Goal: Task Accomplishment & Management: Use online tool/utility

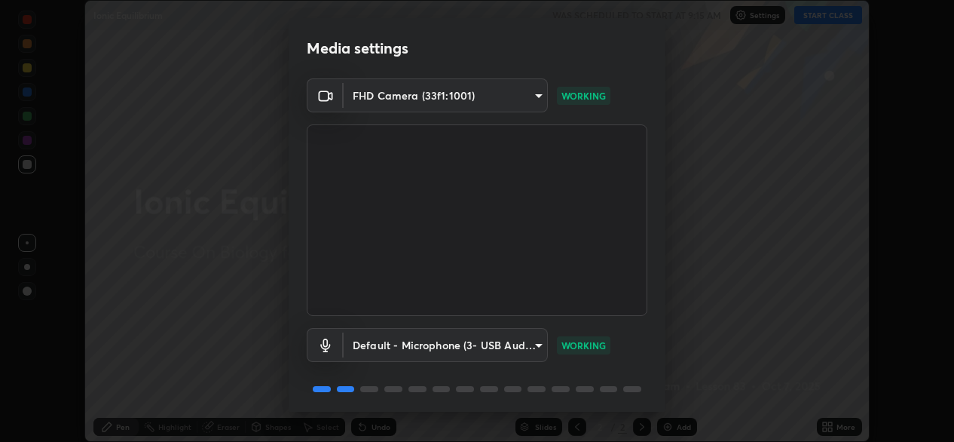
scroll to position [53, 0]
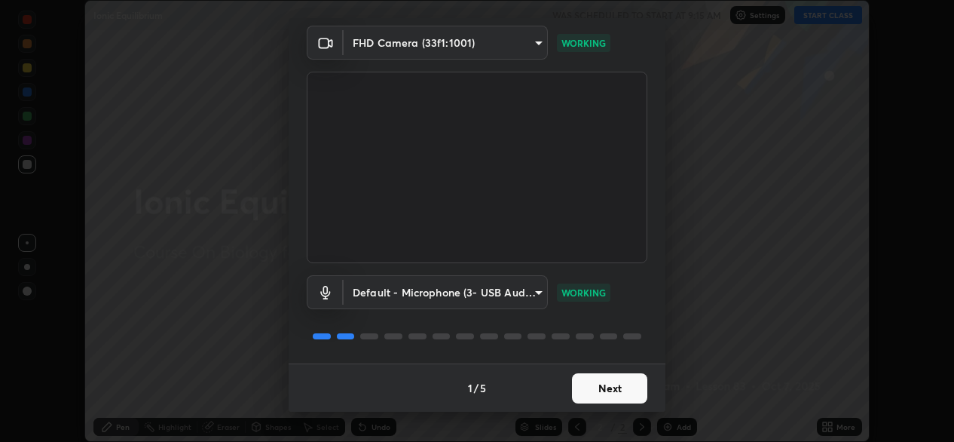
click at [589, 387] on button "Next" at bounding box center [609, 388] width 75 height 30
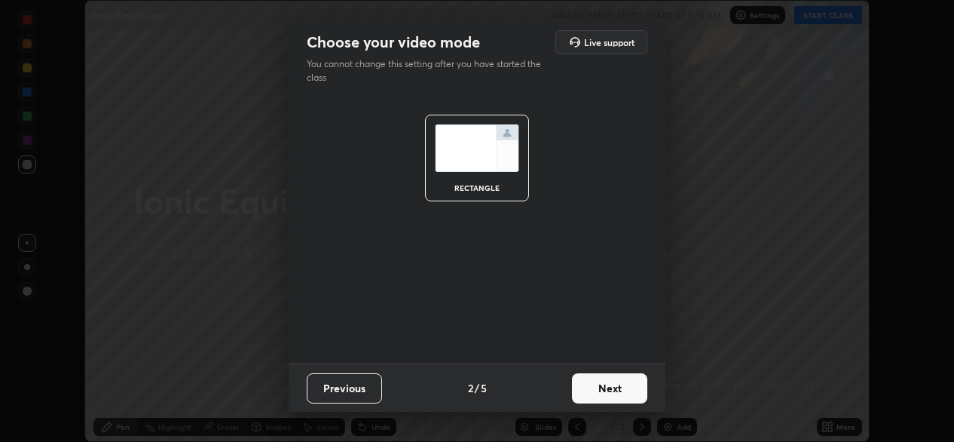
scroll to position [0, 0]
click at [595, 389] on button "Next" at bounding box center [609, 388] width 75 height 30
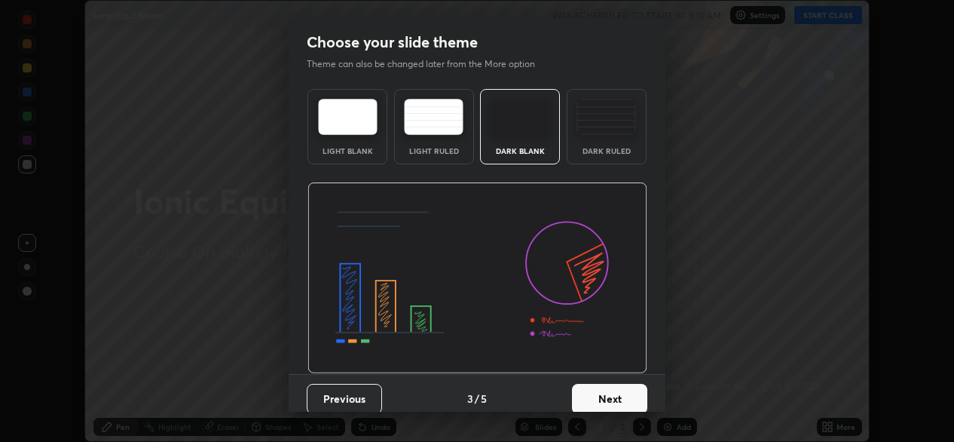
click at [595, 392] on button "Next" at bounding box center [609, 399] width 75 height 30
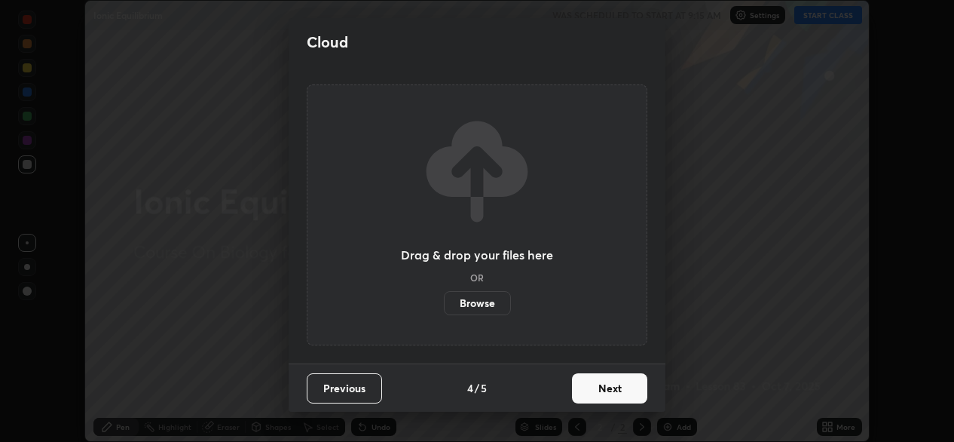
click at [593, 390] on button "Next" at bounding box center [609, 388] width 75 height 30
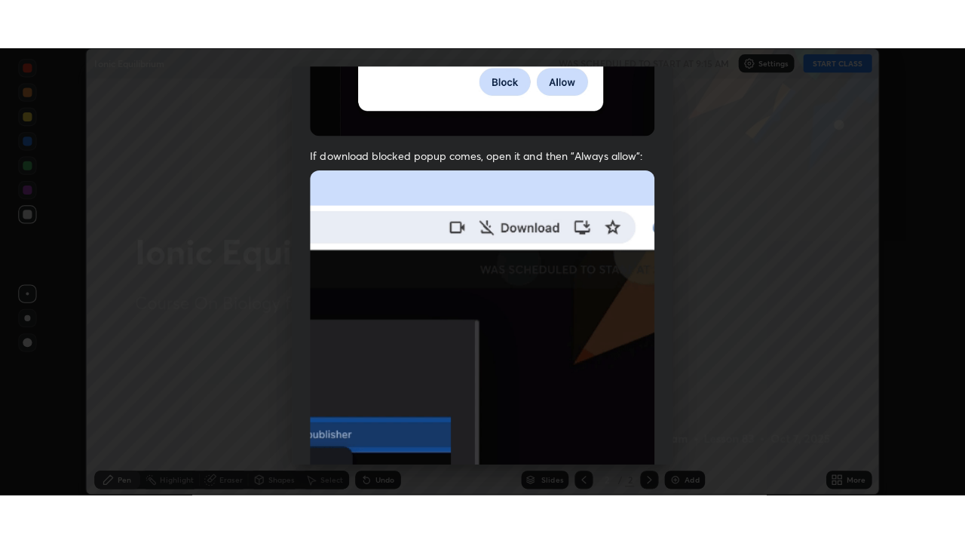
scroll to position [360, 0]
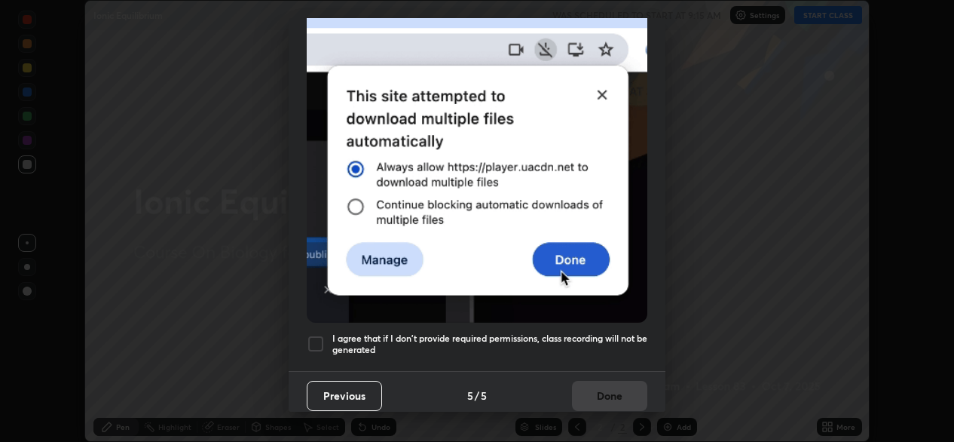
click at [317, 335] on div at bounding box center [316, 344] width 18 height 18
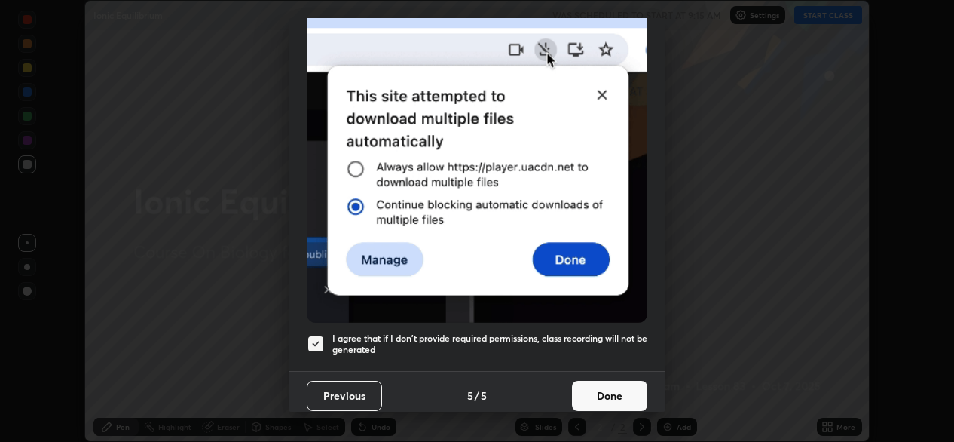
click at [585, 395] on button "Done" at bounding box center [609, 396] width 75 height 30
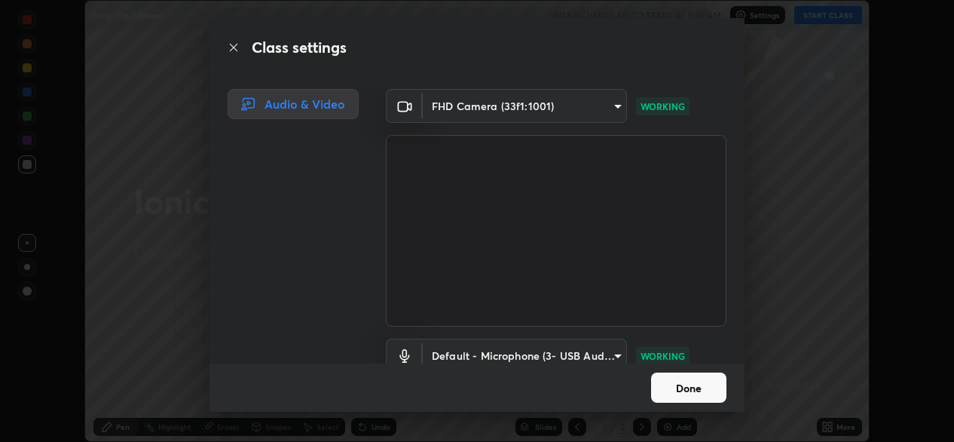
click at [706, 393] on button "Done" at bounding box center [688, 387] width 75 height 30
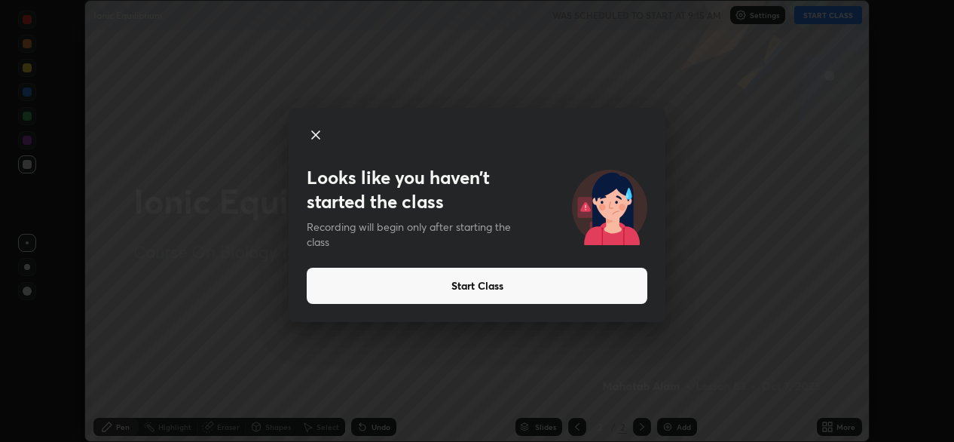
click at [470, 286] on button "Start Class" at bounding box center [477, 286] width 341 height 36
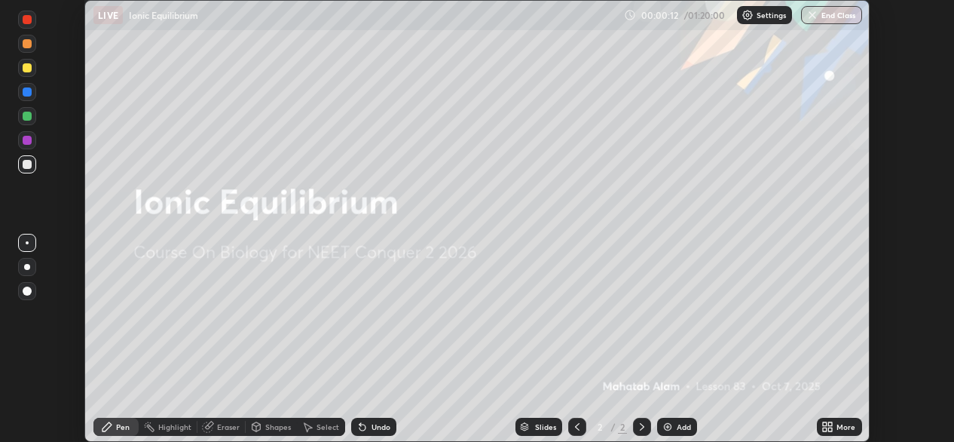
click at [675, 429] on div "Add" at bounding box center [677, 427] width 40 height 18
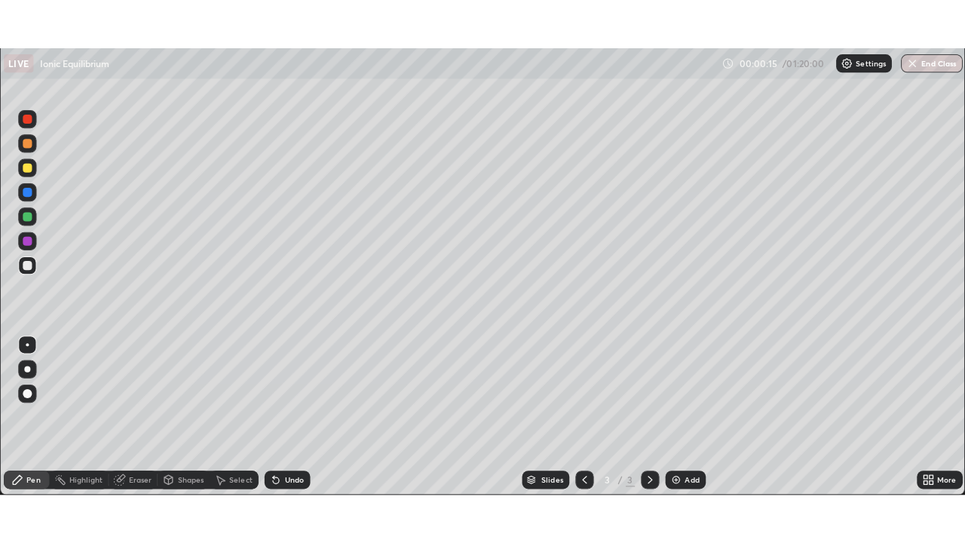
scroll to position [543, 965]
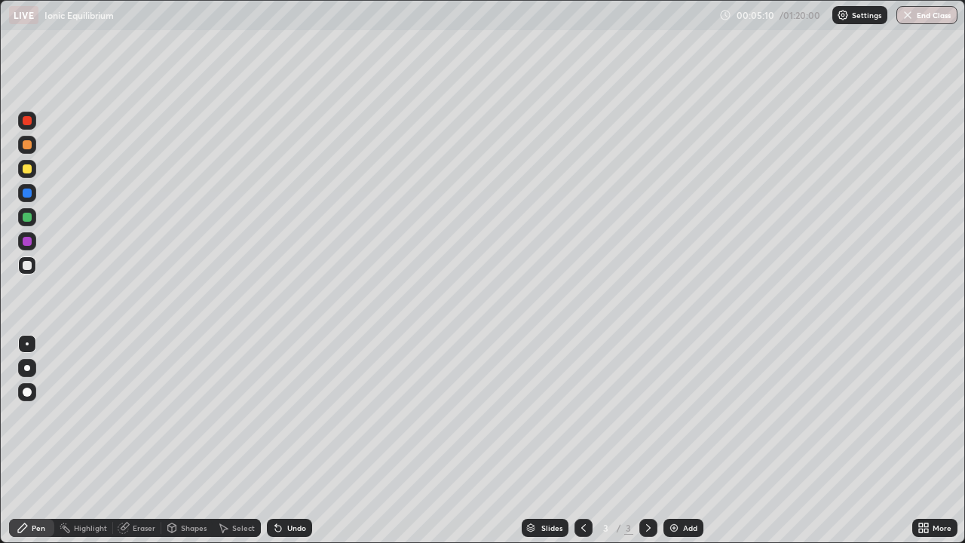
click at [675, 441] on img at bounding box center [674, 528] width 12 height 12
click at [677, 441] on img at bounding box center [674, 528] width 12 height 12
click at [679, 441] on div "Add" at bounding box center [683, 528] width 40 height 18
click at [26, 365] on div at bounding box center [27, 368] width 6 height 6
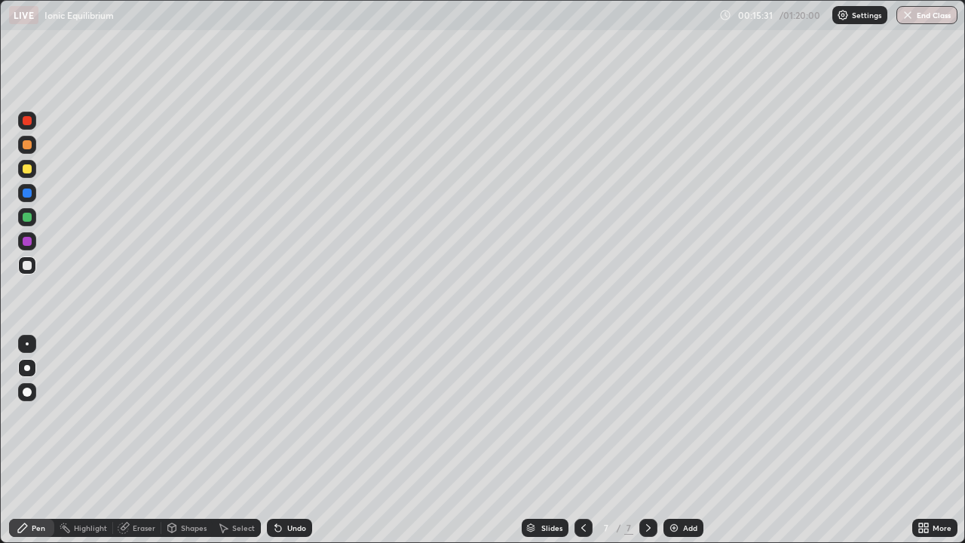
click at [677, 441] on img at bounding box center [674, 528] width 12 height 12
click at [142, 441] on div "Eraser" at bounding box center [144, 528] width 23 height 8
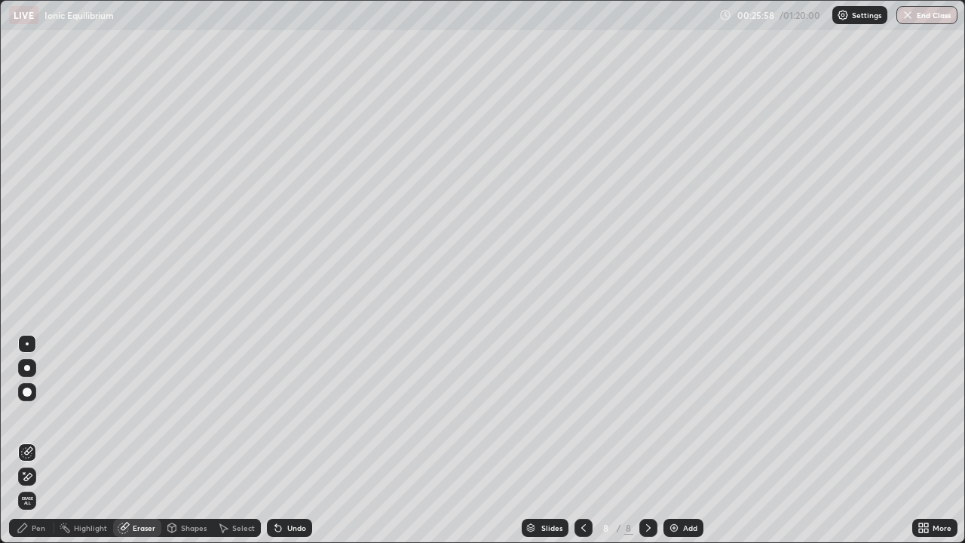
click at [673, 441] on img at bounding box center [674, 528] width 12 height 12
click at [133, 441] on div "Eraser" at bounding box center [144, 528] width 23 height 8
click at [38, 441] on div "Pen" at bounding box center [39, 528] width 14 height 8
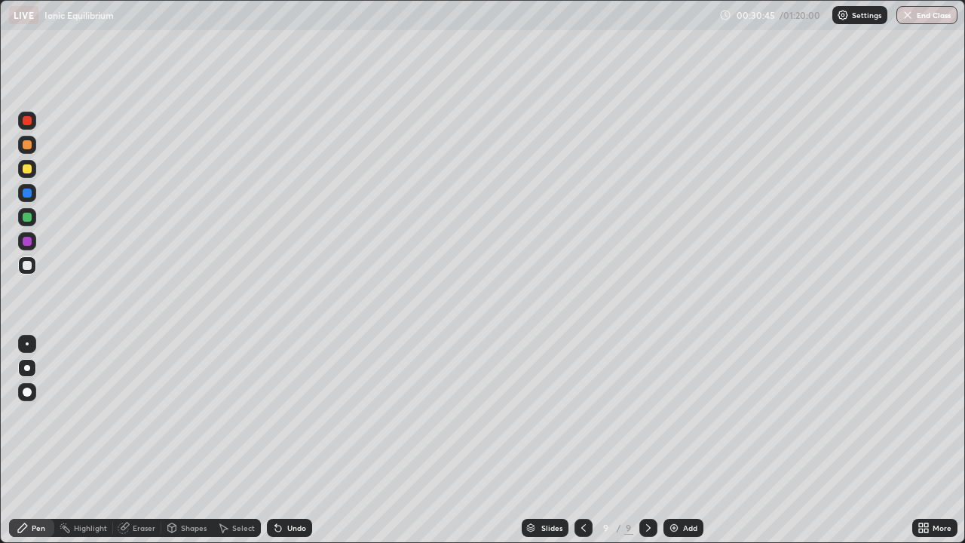
click at [131, 441] on div "Eraser" at bounding box center [137, 528] width 48 height 18
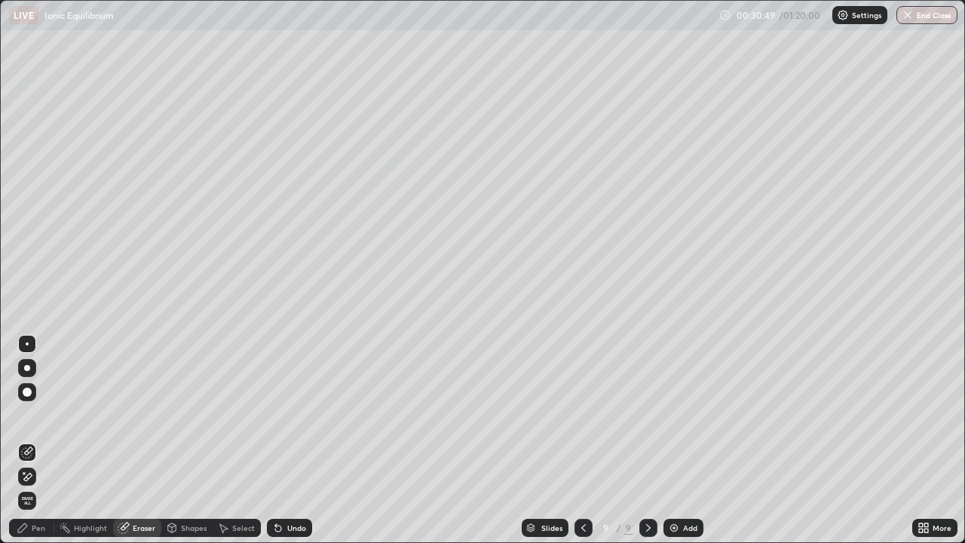
click at [39, 441] on div "Pen" at bounding box center [39, 528] width 14 height 8
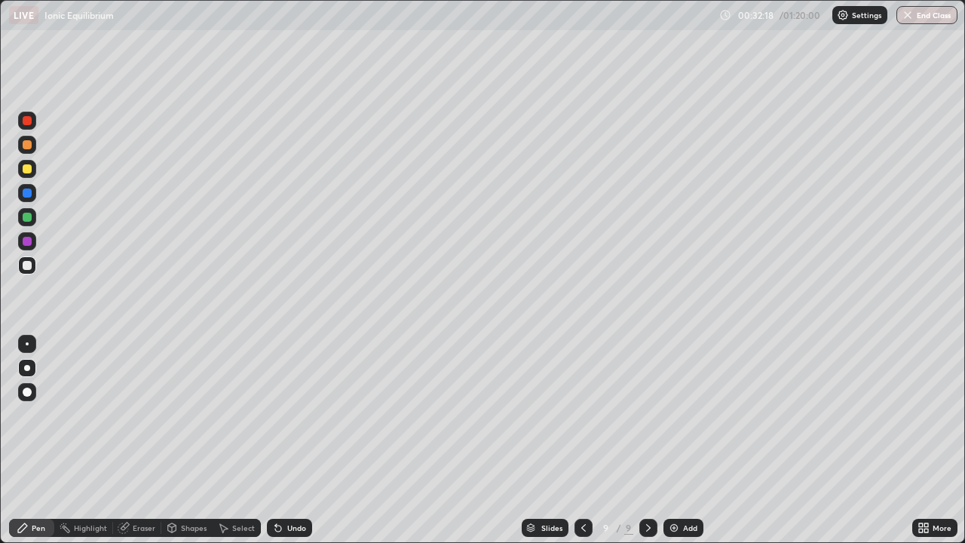
click at [140, 441] on div "Eraser" at bounding box center [144, 528] width 23 height 8
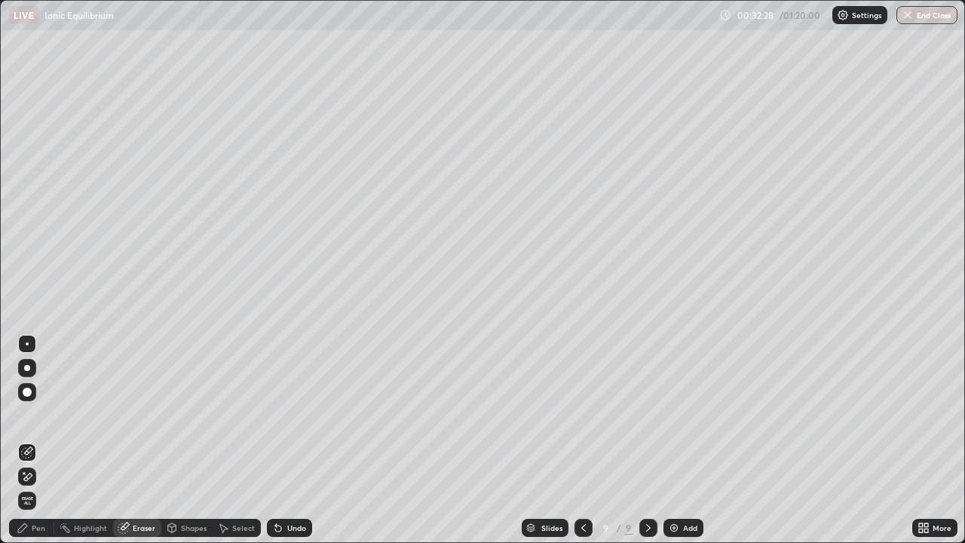
click at [38, 441] on div "Pen" at bounding box center [39, 528] width 14 height 8
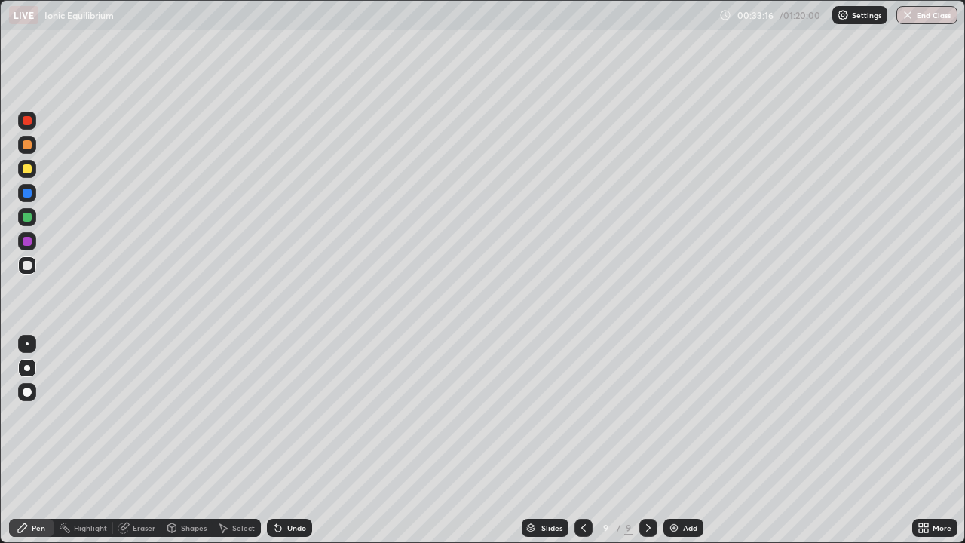
click at [458, 441] on div "Slides 9 / 9 Add" at bounding box center [612, 528] width 600 height 30
click at [464, 441] on div "Slides 9 / 9 Add" at bounding box center [612, 528] width 600 height 30
click at [452, 441] on div "Slides 9 / 9 Add" at bounding box center [612, 528] width 600 height 30
click at [720, 441] on div "Slides 9 / 9 Add" at bounding box center [612, 528] width 600 height 30
click at [143, 441] on div "Eraser" at bounding box center [144, 528] width 23 height 8
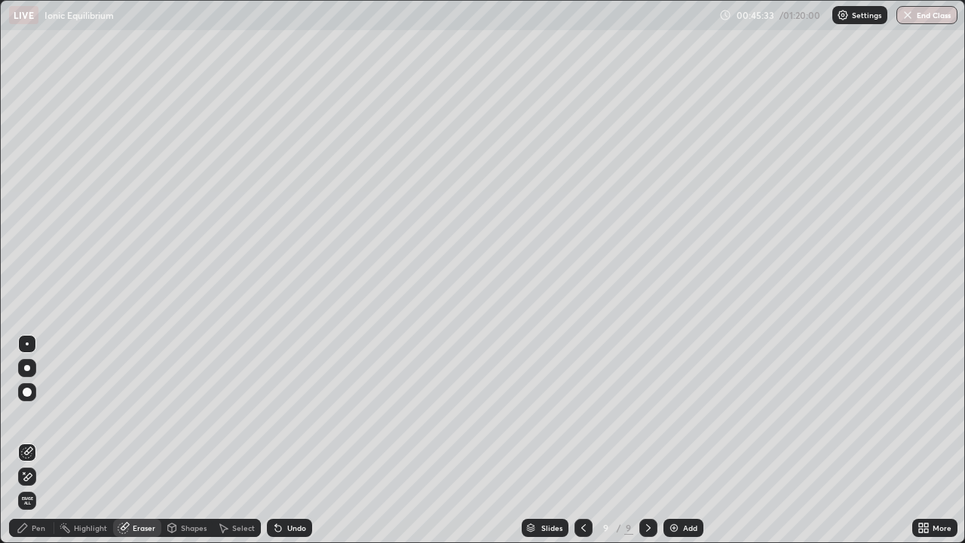
click at [673, 441] on img at bounding box center [674, 528] width 12 height 12
click at [35, 441] on div "Pen" at bounding box center [39, 528] width 14 height 8
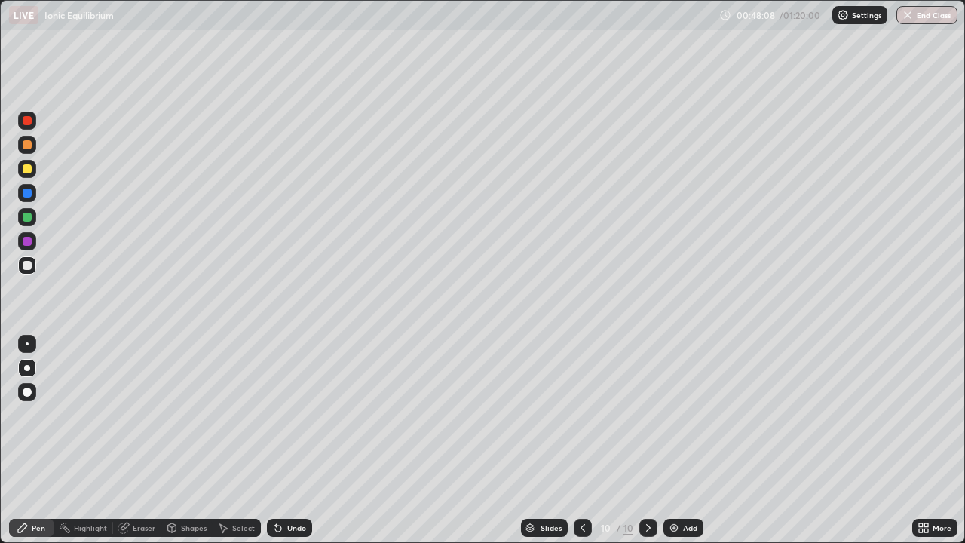
click at [680, 441] on div "Add" at bounding box center [683, 528] width 40 height 18
click at [582, 441] on icon at bounding box center [583, 528] width 12 height 12
click at [672, 441] on img at bounding box center [674, 528] width 12 height 12
click at [24, 215] on div at bounding box center [27, 217] width 9 height 9
click at [46, 441] on div "Pen" at bounding box center [31, 528] width 45 height 18
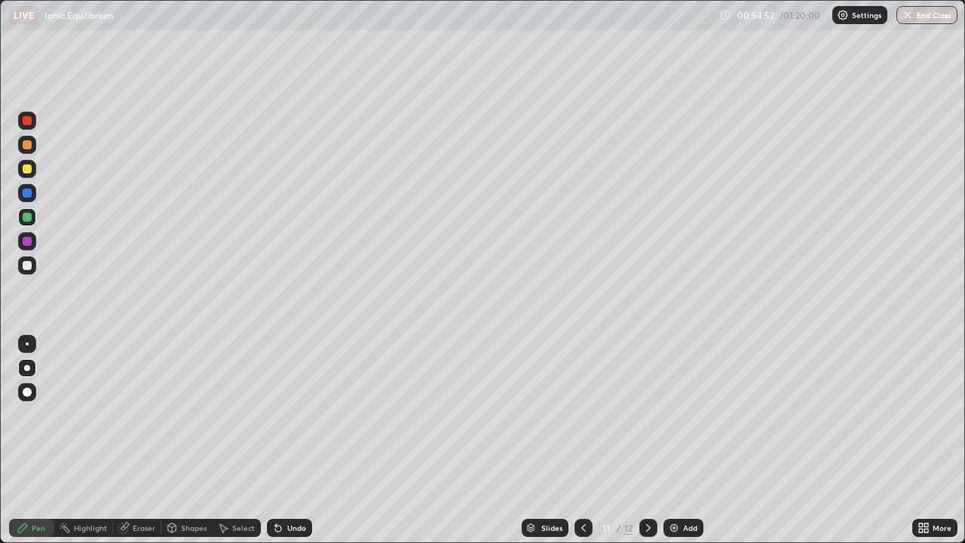
click at [26, 170] on div at bounding box center [27, 168] width 9 height 9
click at [675, 441] on img at bounding box center [674, 528] width 12 height 12
click at [137, 441] on div "Eraser" at bounding box center [144, 528] width 23 height 8
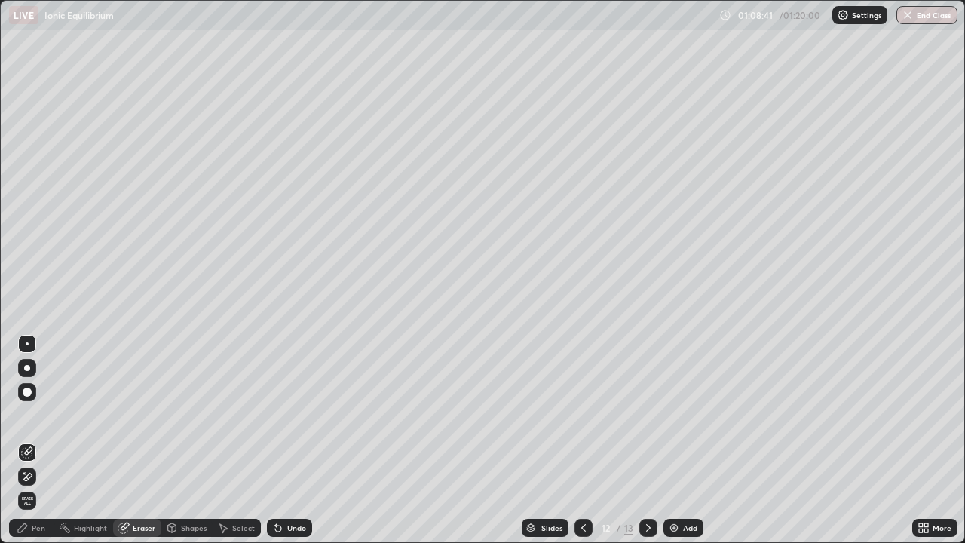
click at [674, 441] on img at bounding box center [674, 528] width 12 height 12
click at [41, 441] on div "Pen" at bounding box center [39, 528] width 14 height 8
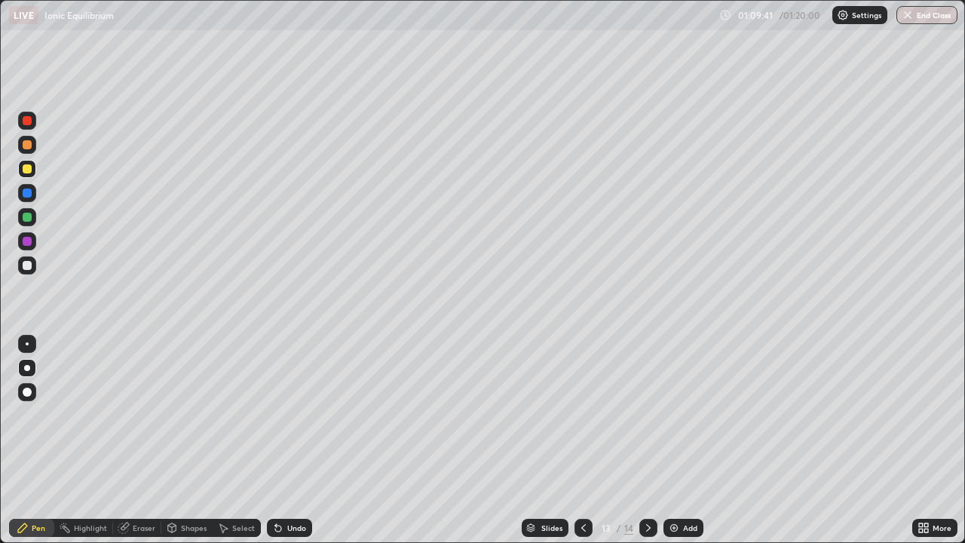
click at [136, 441] on div "Eraser" at bounding box center [144, 528] width 23 height 8
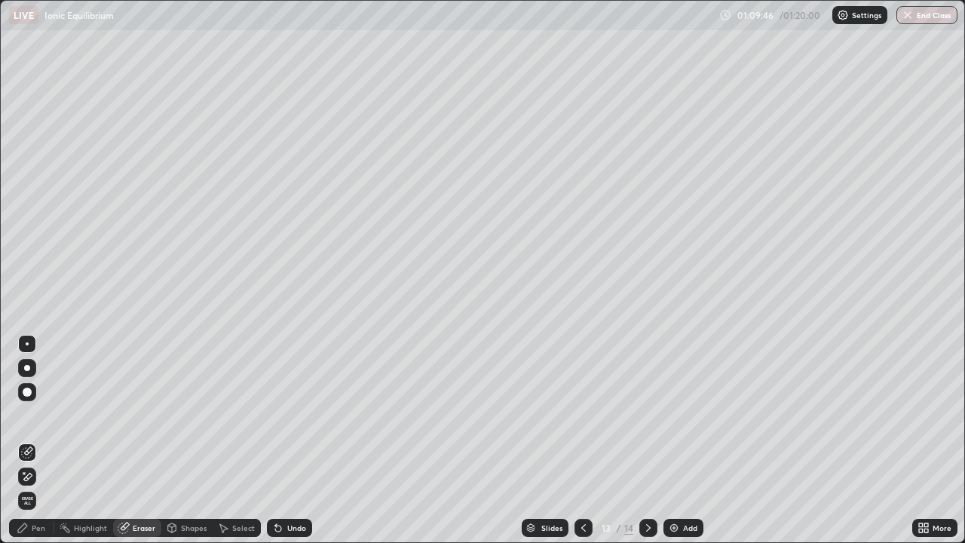
click at [43, 441] on div "Pen" at bounding box center [39, 528] width 14 height 8
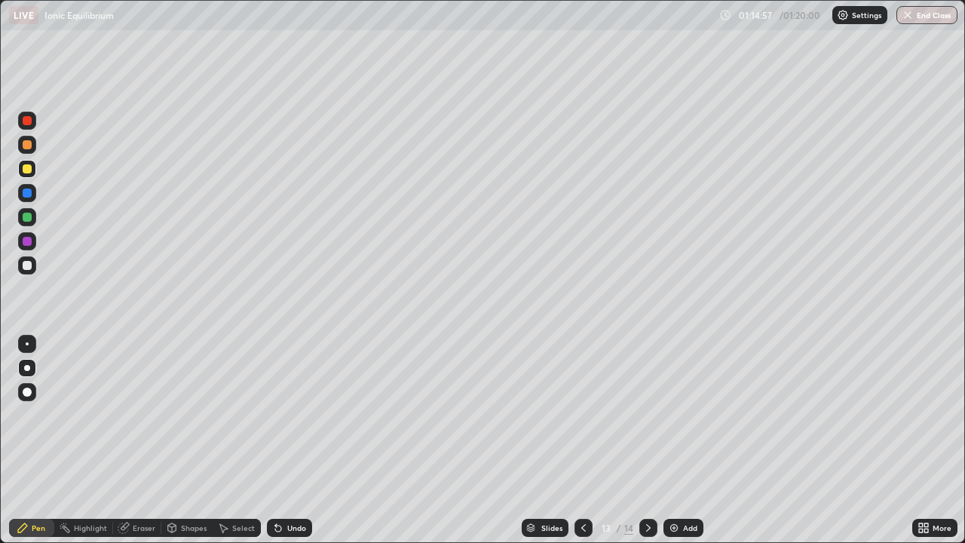
click at [144, 441] on div "Eraser" at bounding box center [144, 528] width 23 height 8
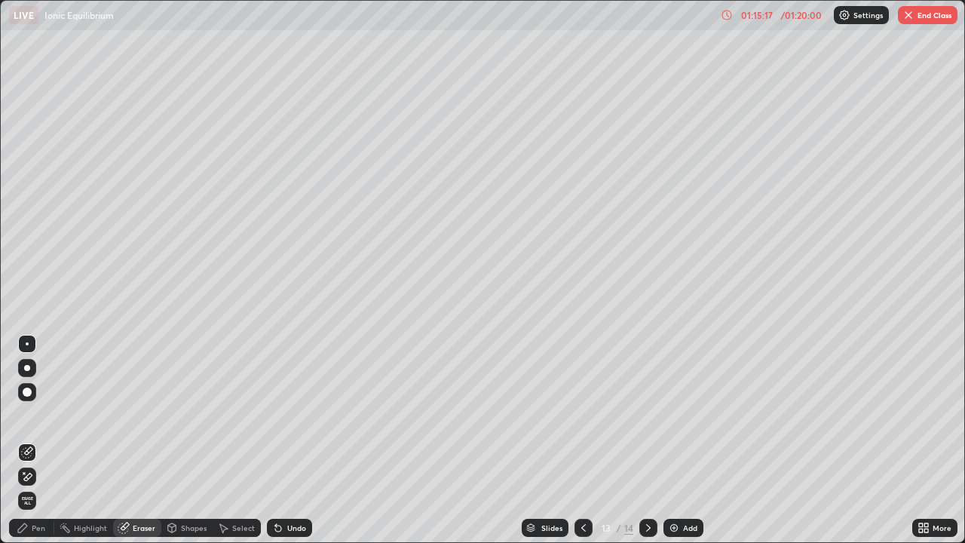
click at [41, 441] on div "Pen" at bounding box center [39, 528] width 14 height 8
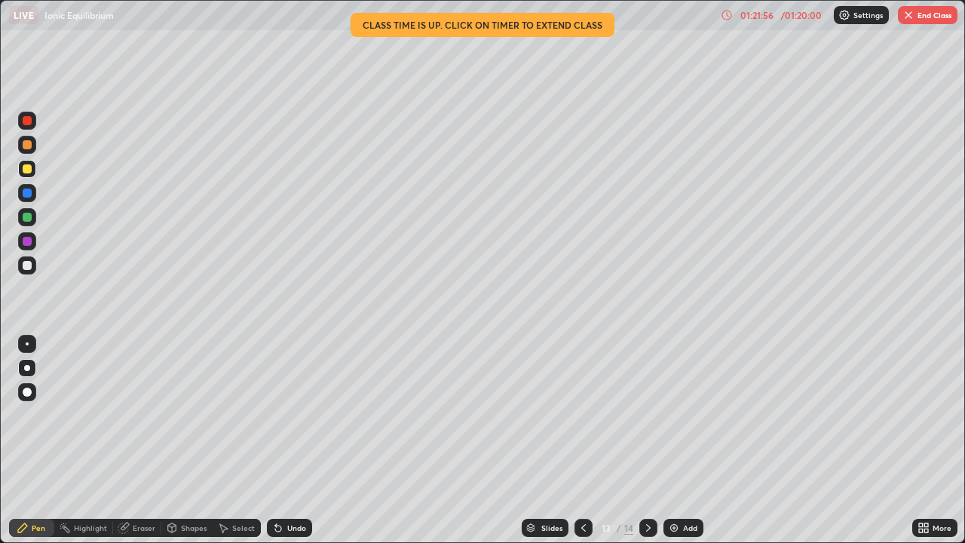
click at [915, 17] on button "End Class" at bounding box center [928, 15] width 60 height 18
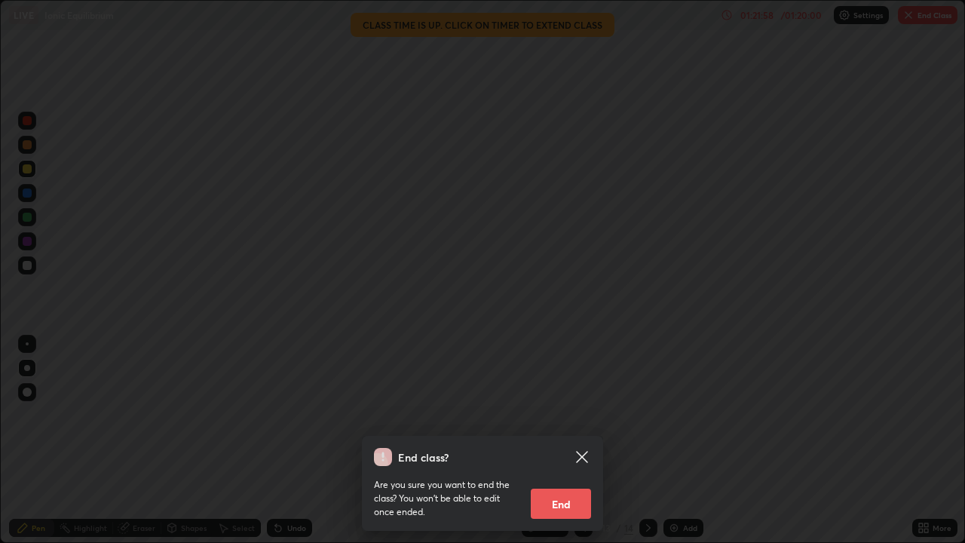
click at [576, 441] on button "End" at bounding box center [561, 503] width 60 height 30
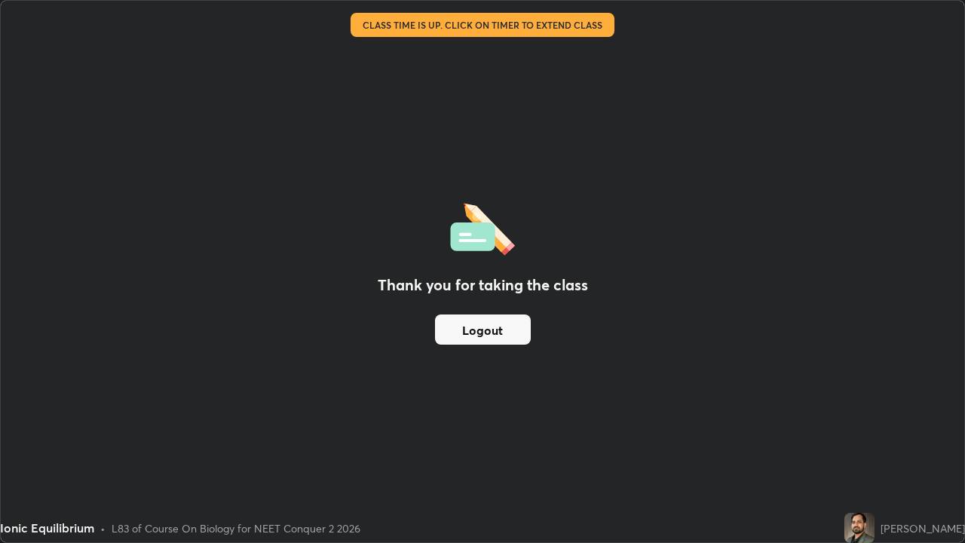
click at [486, 324] on button "Logout" at bounding box center [483, 329] width 96 height 30
